Goal: Find contact information: Find contact information

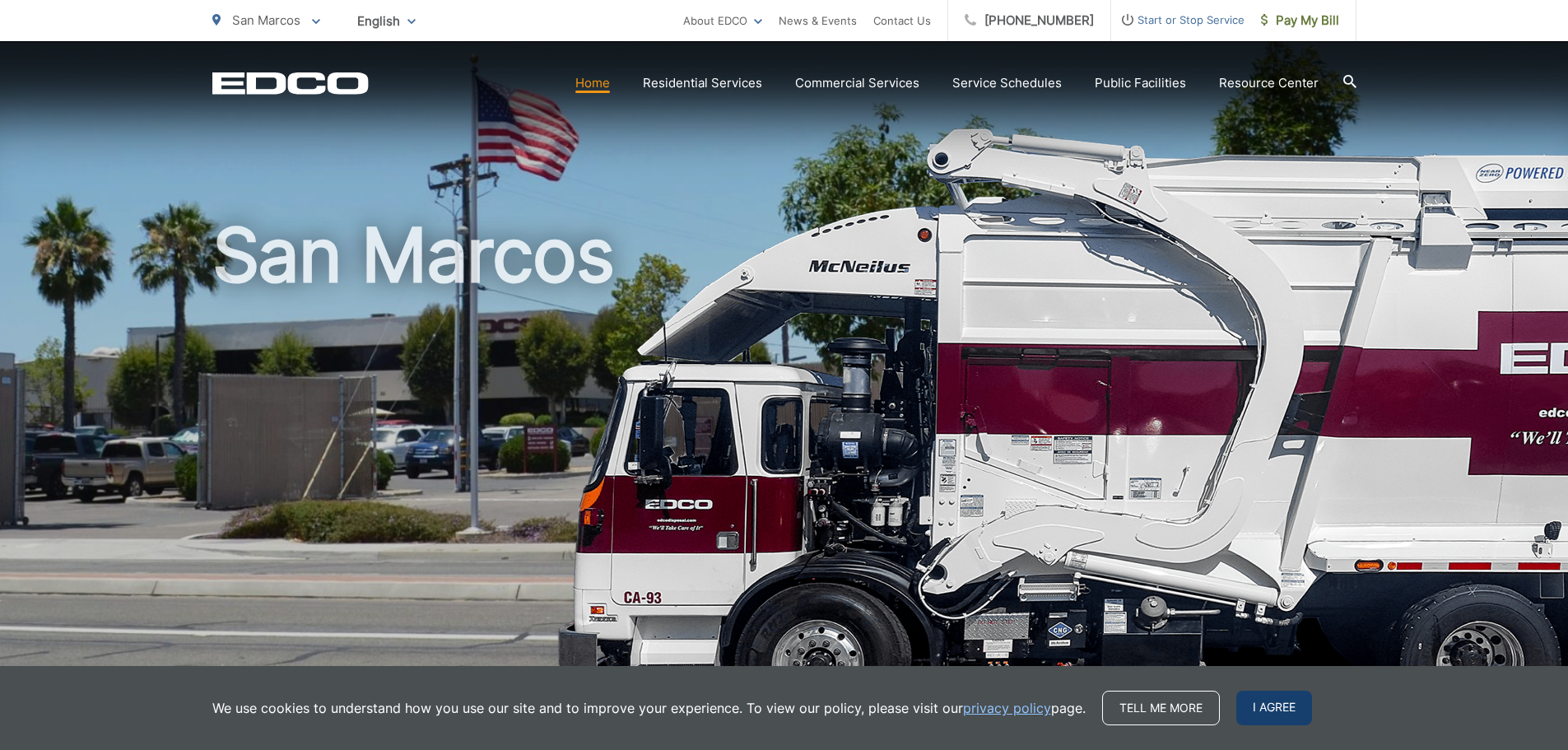
click at [1269, 706] on span "I agree" at bounding box center [1274, 708] width 76 height 35
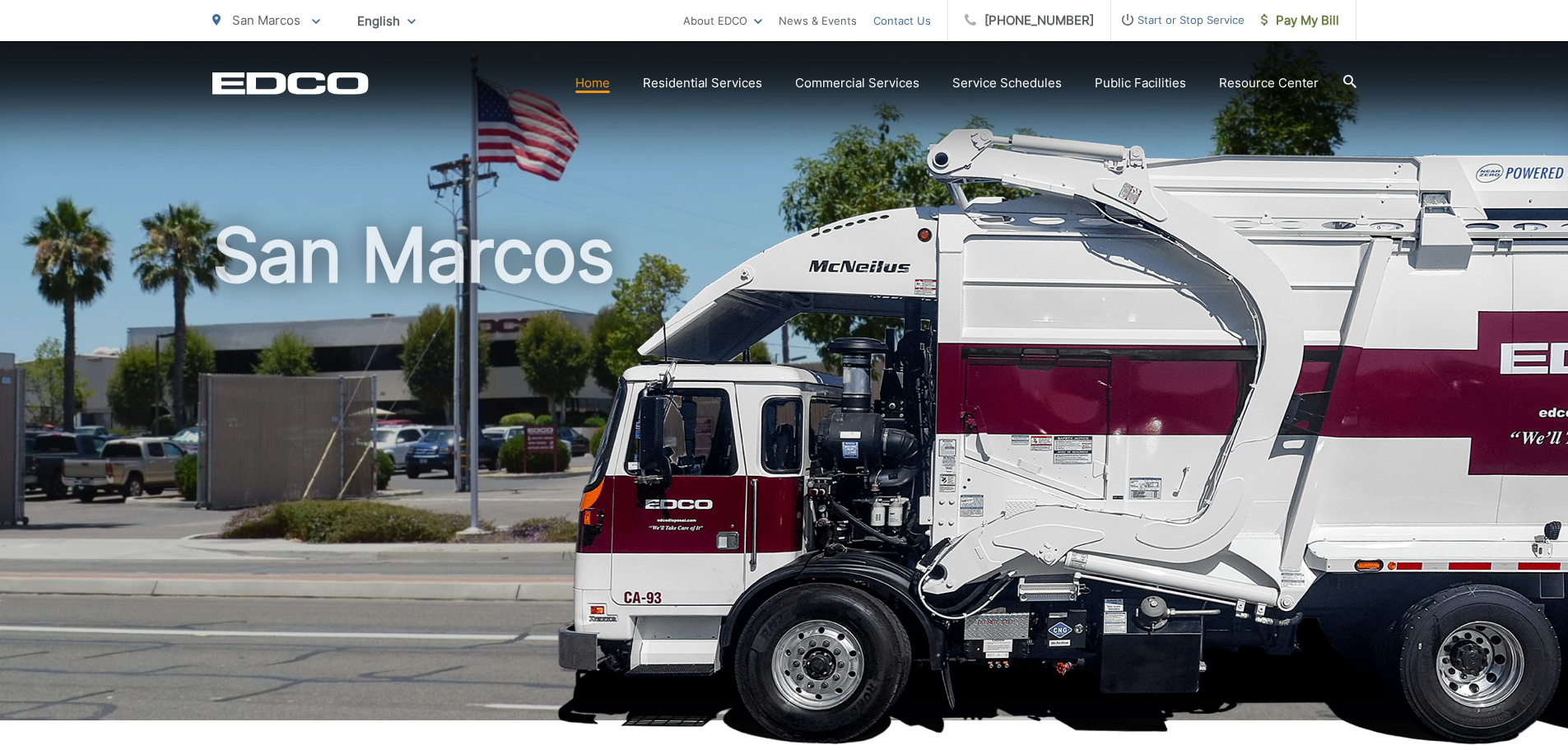
click at [923, 22] on link "Contact Us" at bounding box center [902, 21] width 57 height 20
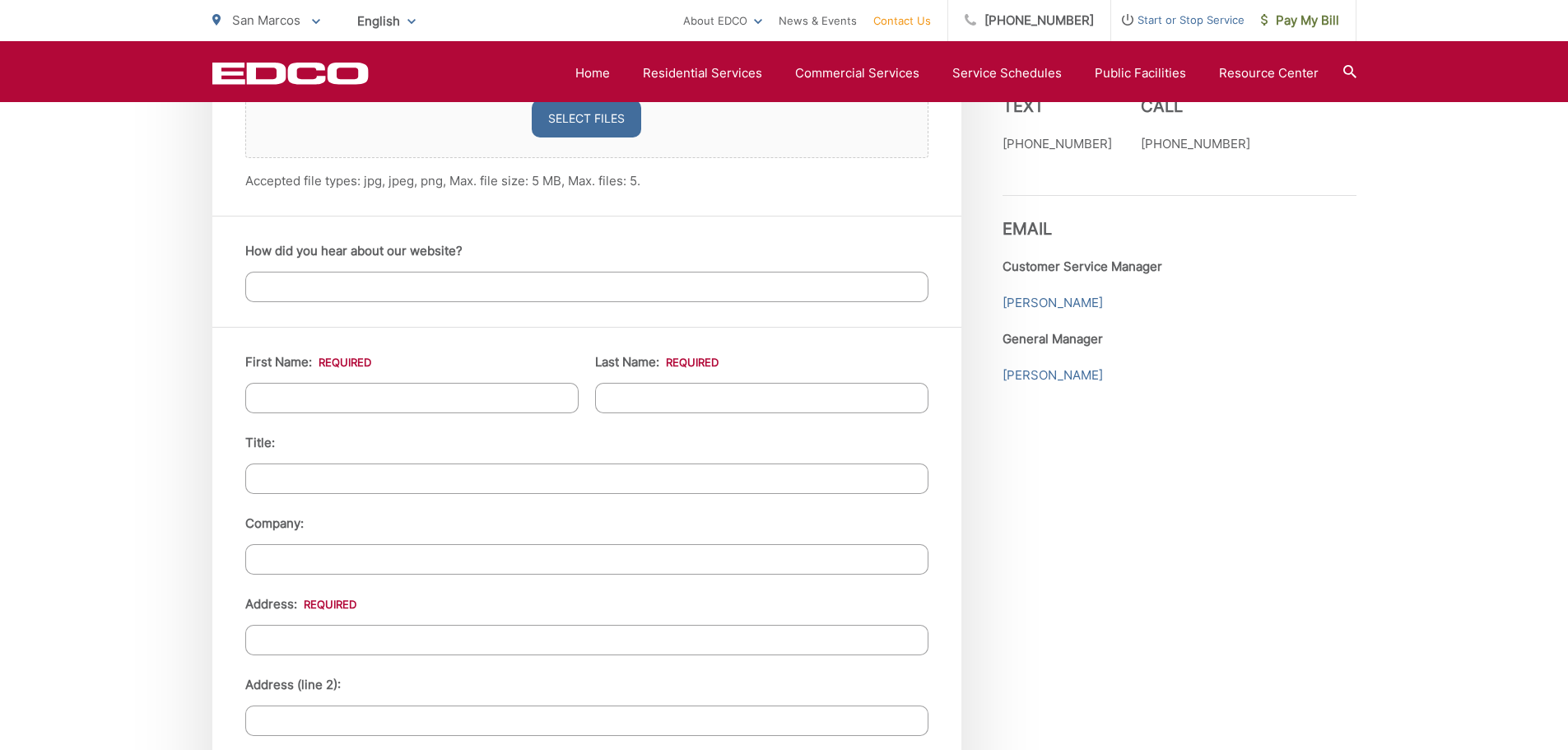
scroll to position [1235, 0]
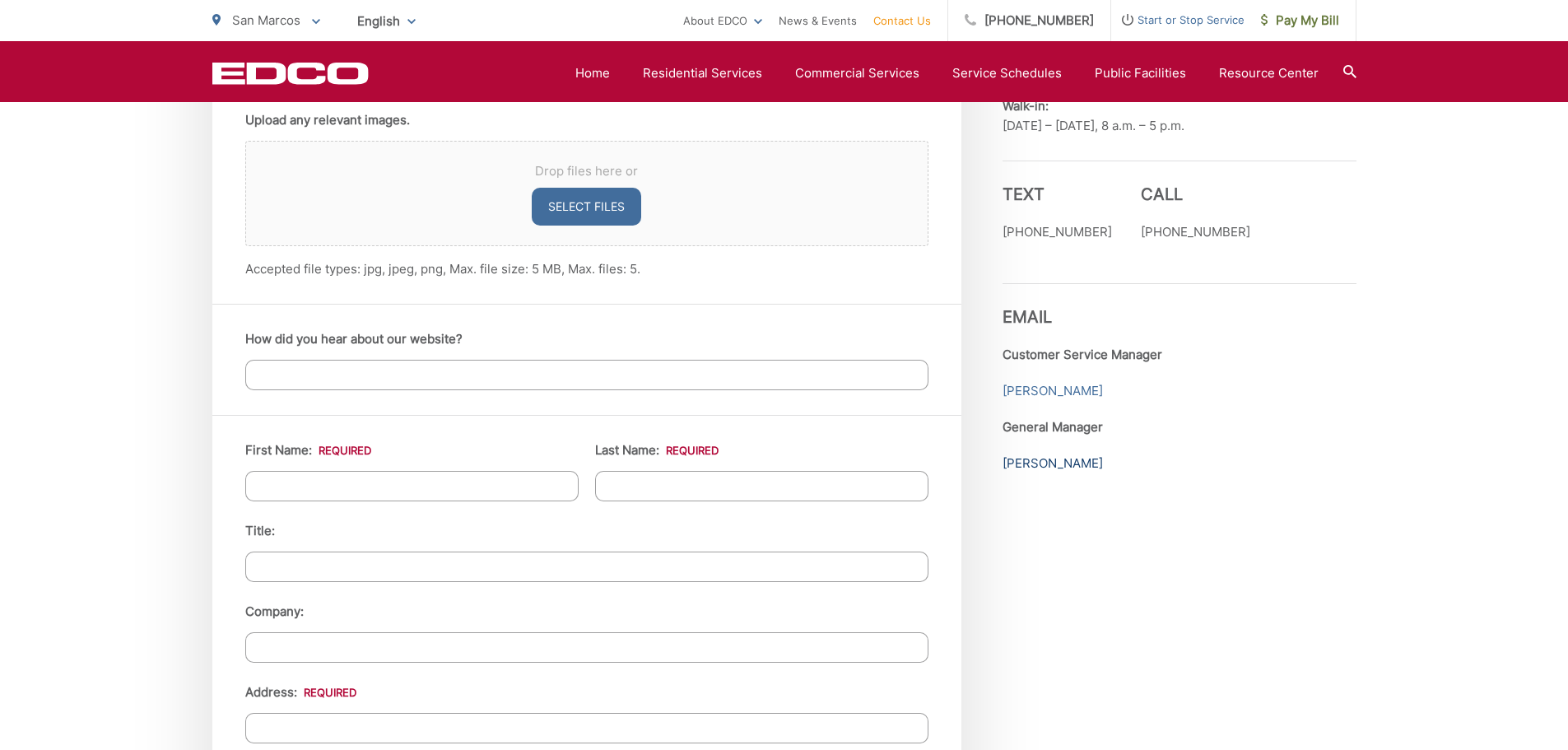
click at [1038, 461] on link "[PERSON_NAME]" at bounding box center [1052, 463] width 100 height 20
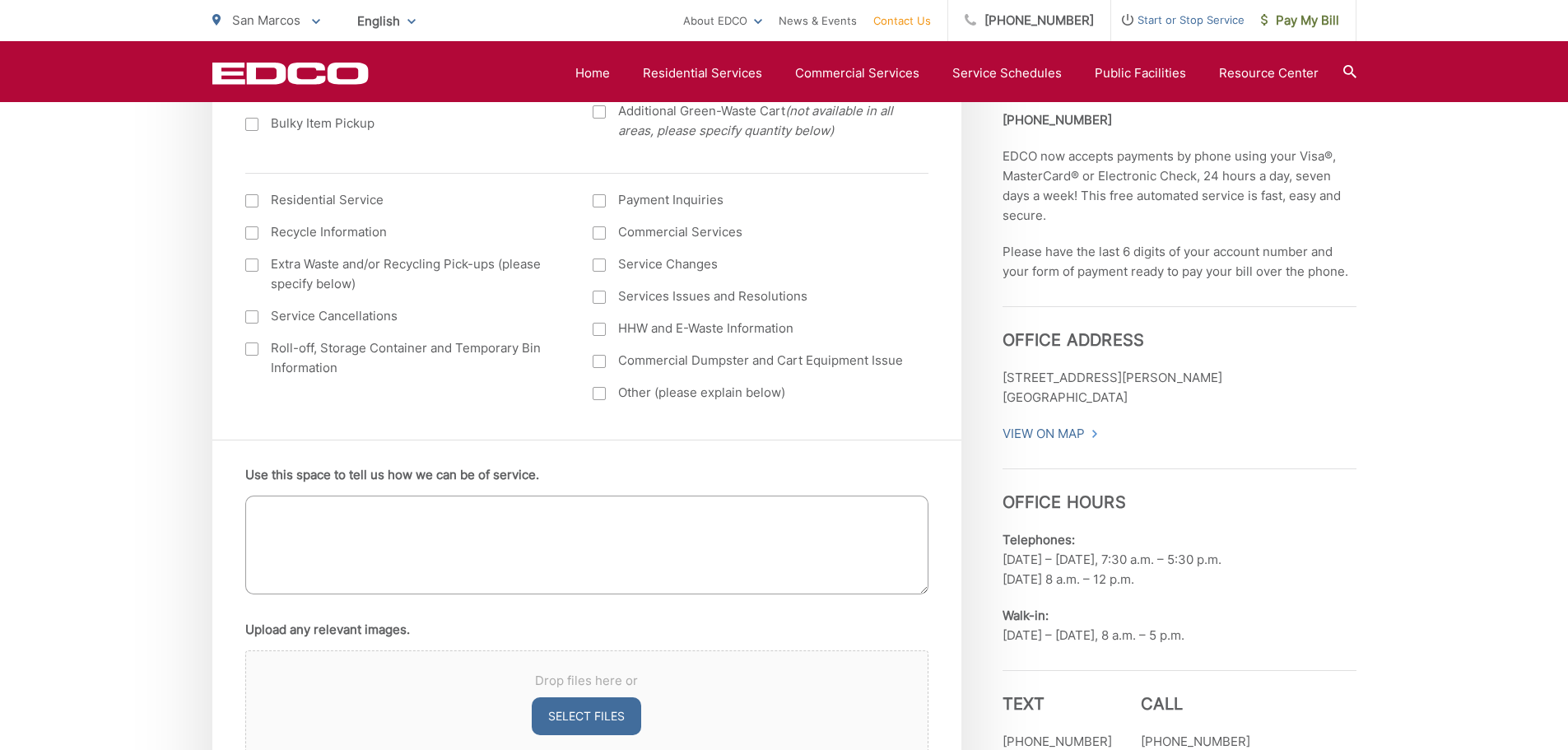
scroll to position [654, 0]
